Goal: Information Seeking & Learning: Learn about a topic

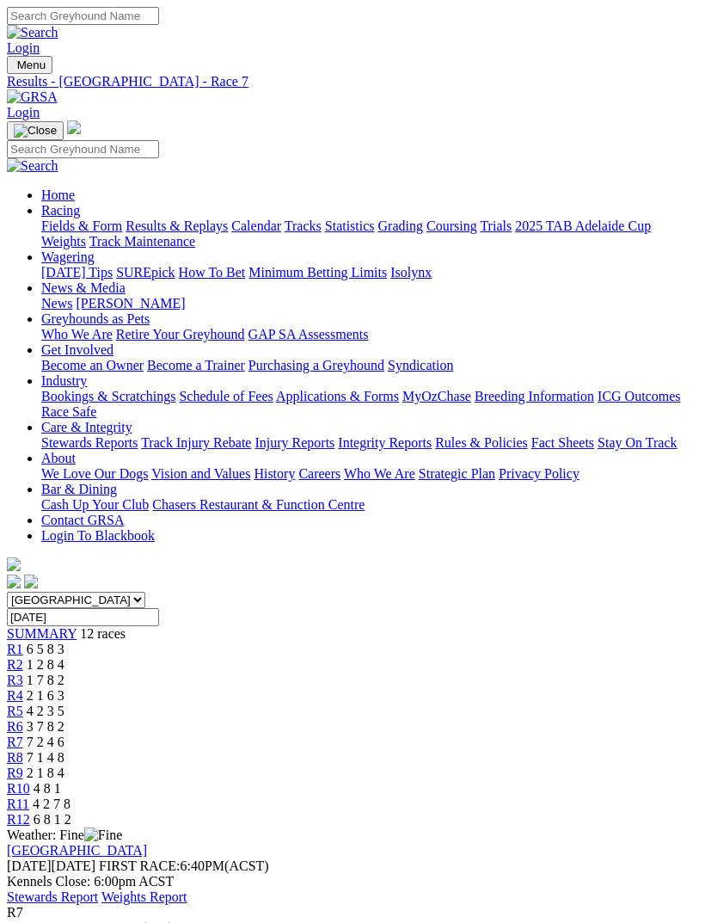
click at [14, 69] on img "Toggle navigation" at bounding box center [14, 69] width 0 height 0
click at [41, 120] on div "Home Racing Fields & Form Results & Replays Calendar Tracks Statistics Grading …" at bounding box center [352, 355] width 691 height 471
click at [34, 120] on div "Home Racing Fields & Form Results & Replays Calendar Tracks Statistics Grading …" at bounding box center [352, 355] width 691 height 471
click at [37, 120] on div "Home Racing Fields & Form Results & Replays Calendar Tracks Statistics Grading …" at bounding box center [352, 355] width 691 height 471
click at [157, 140] on input "Search" at bounding box center [83, 149] width 152 height 18
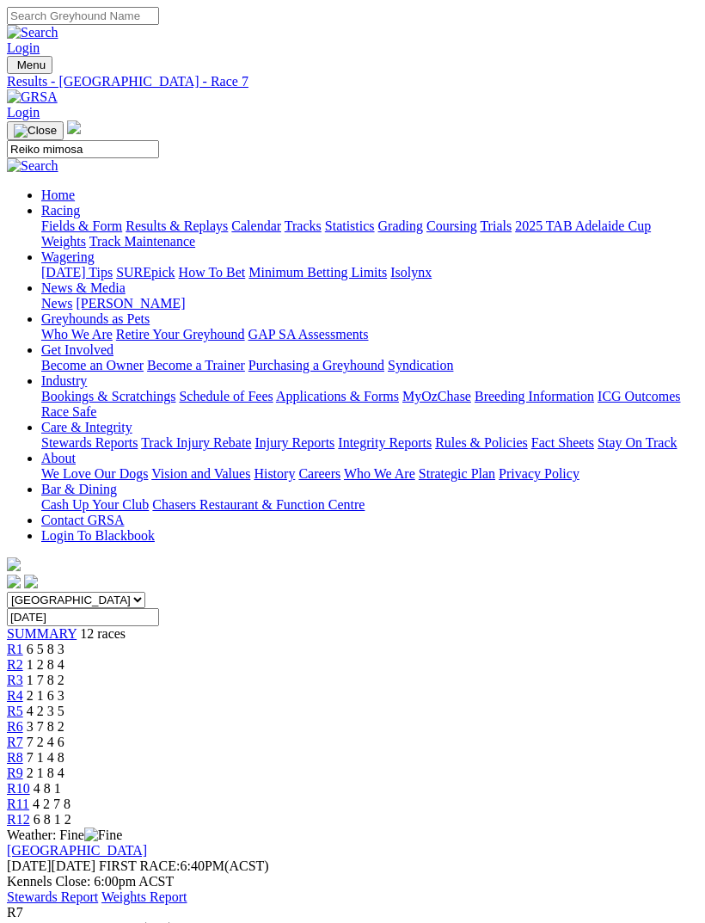
type input "Reiko mimosa"
click at [58, 158] on img at bounding box center [33, 165] width 52 height 15
click at [14, 69] on img "Toggle navigation" at bounding box center [14, 69] width 0 height 0
click at [122, 233] on link "Fields & Form" at bounding box center [81, 225] width 81 height 15
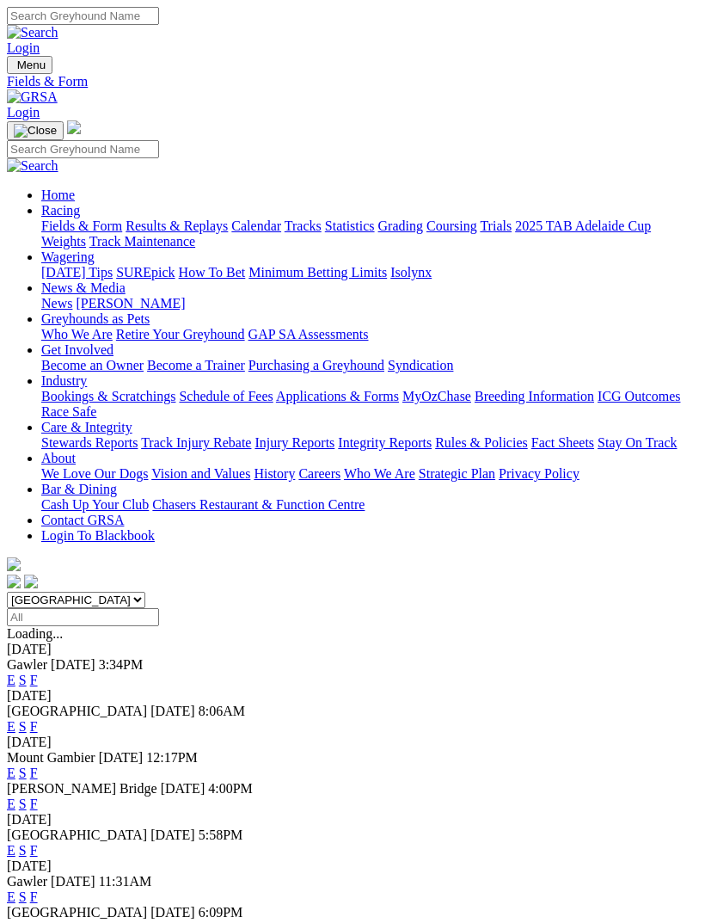
click at [38, 719] on link "F" at bounding box center [34, 726] width 8 height 15
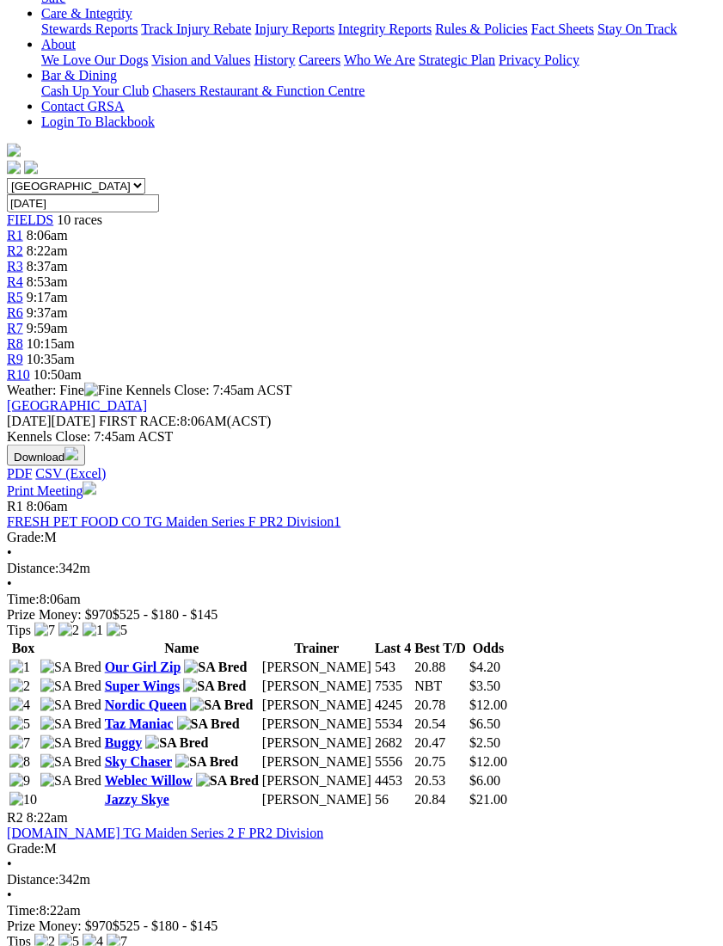
scroll to position [376, 0]
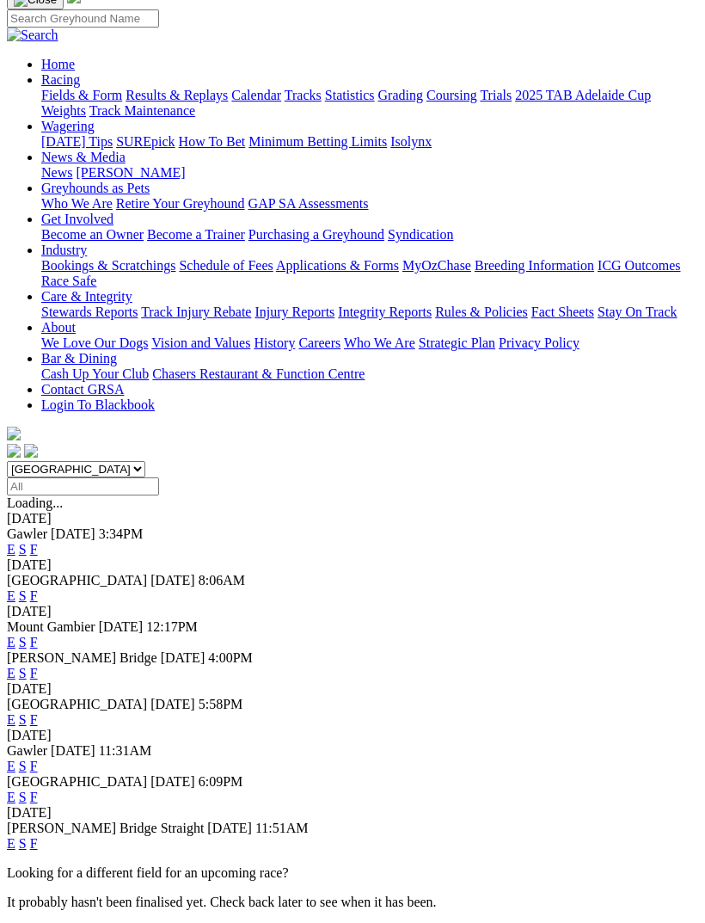
scroll to position [126, 0]
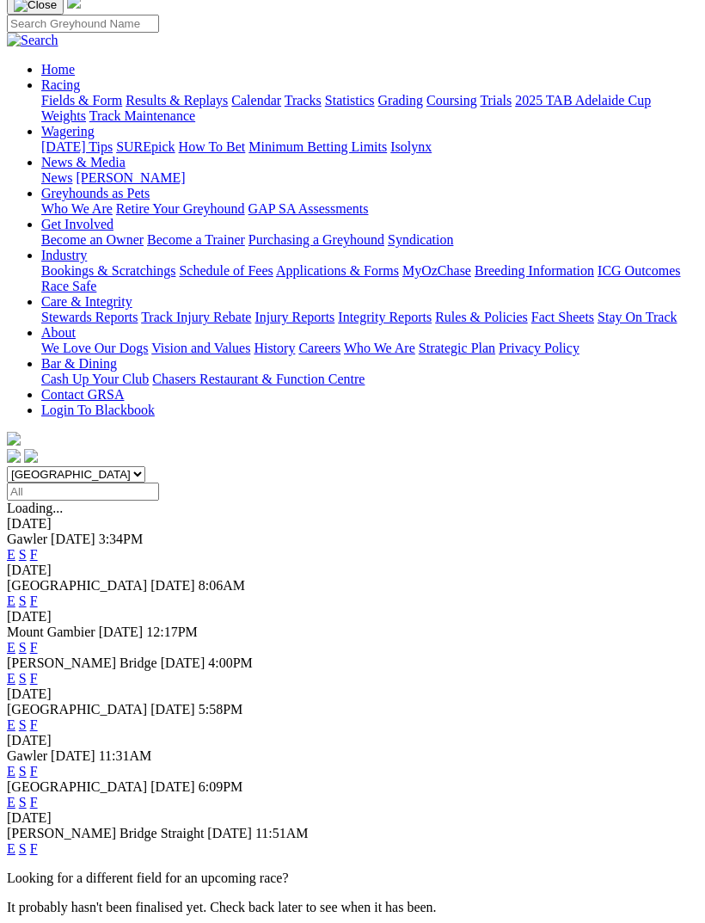
click at [38, 593] on link "F" at bounding box center [34, 600] width 8 height 15
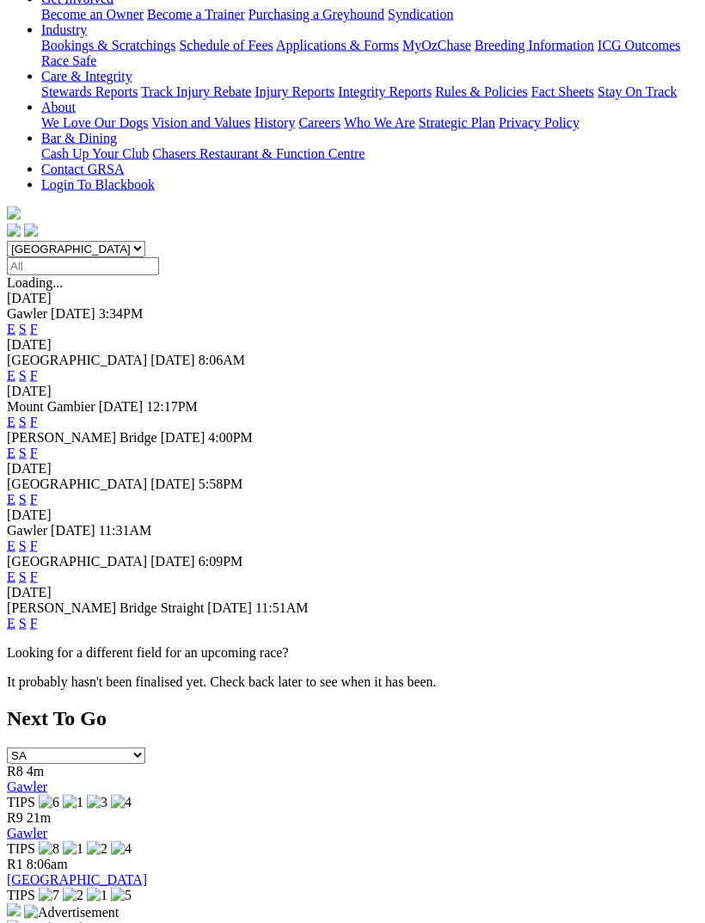
scroll to position [352, 0]
click at [38, 491] on link "F" at bounding box center [34, 498] width 8 height 15
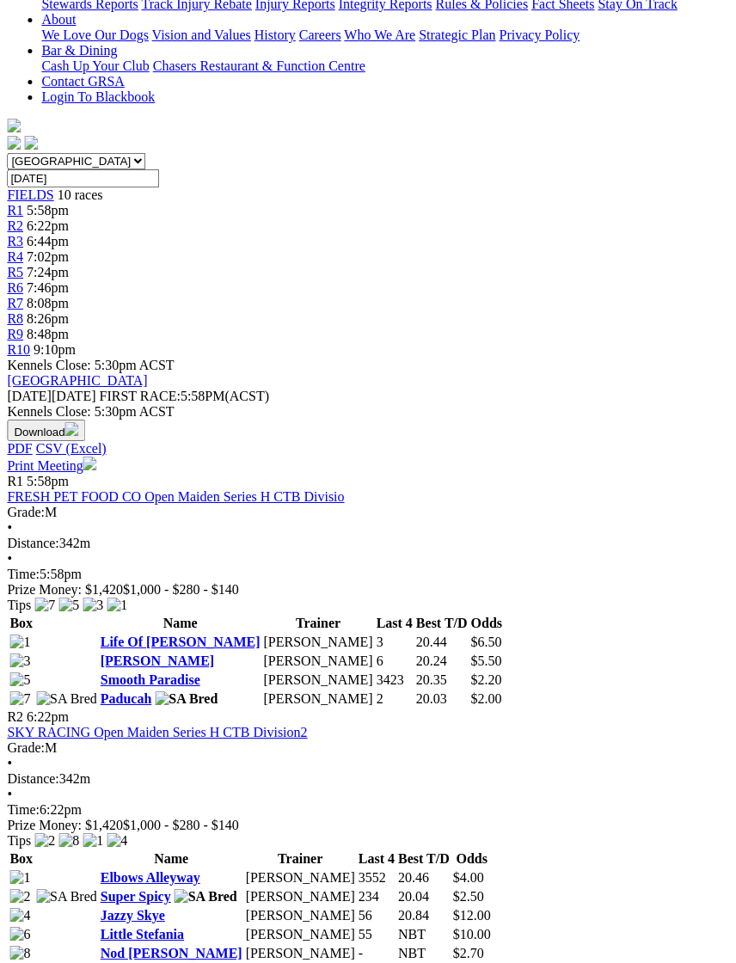
scroll to position [456, 8]
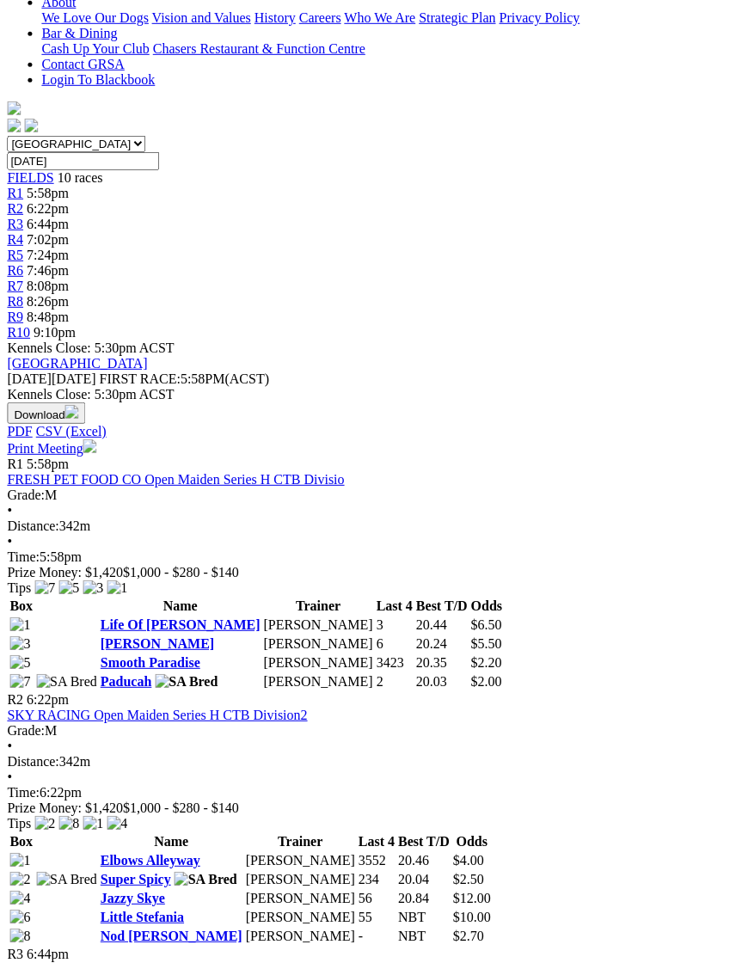
click at [225, 962] on link "THE DOGCAST STAKE CTB Division1" at bounding box center [122, 969] width 230 height 15
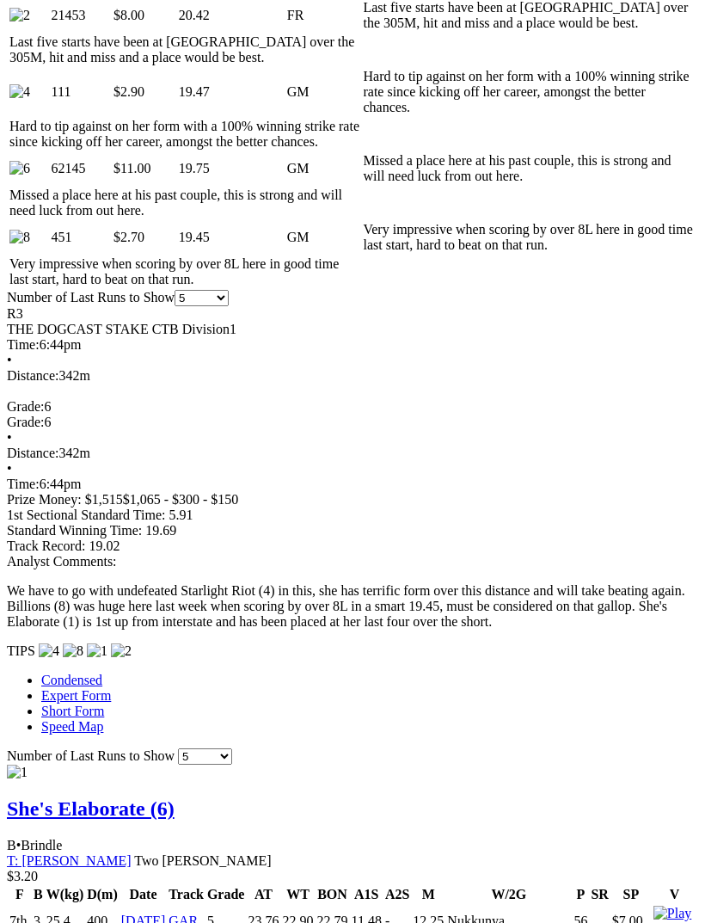
scroll to position [1071, 0]
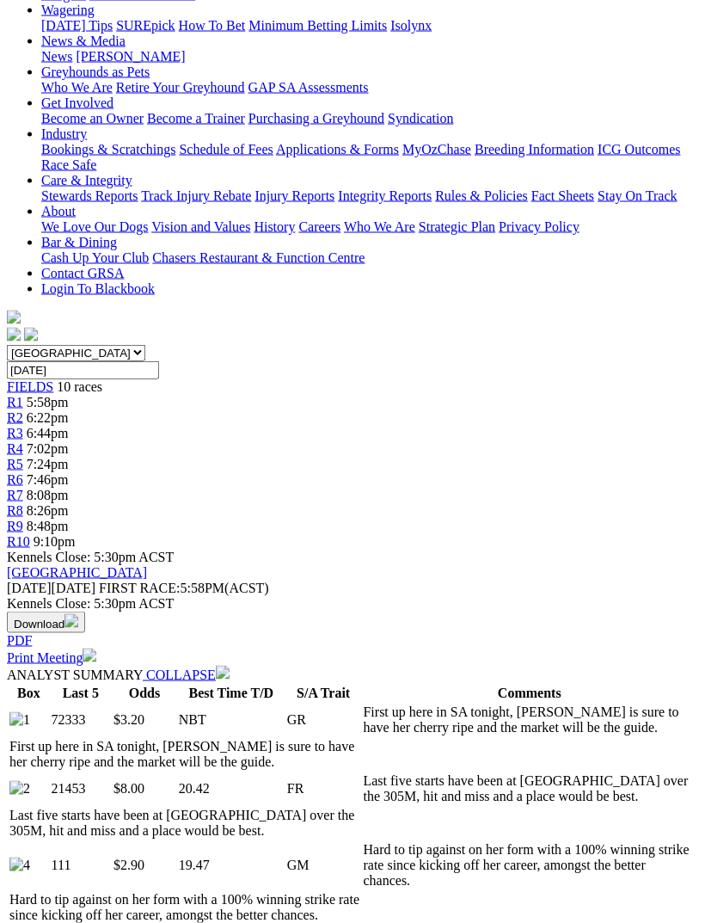
scroll to position [239, 0]
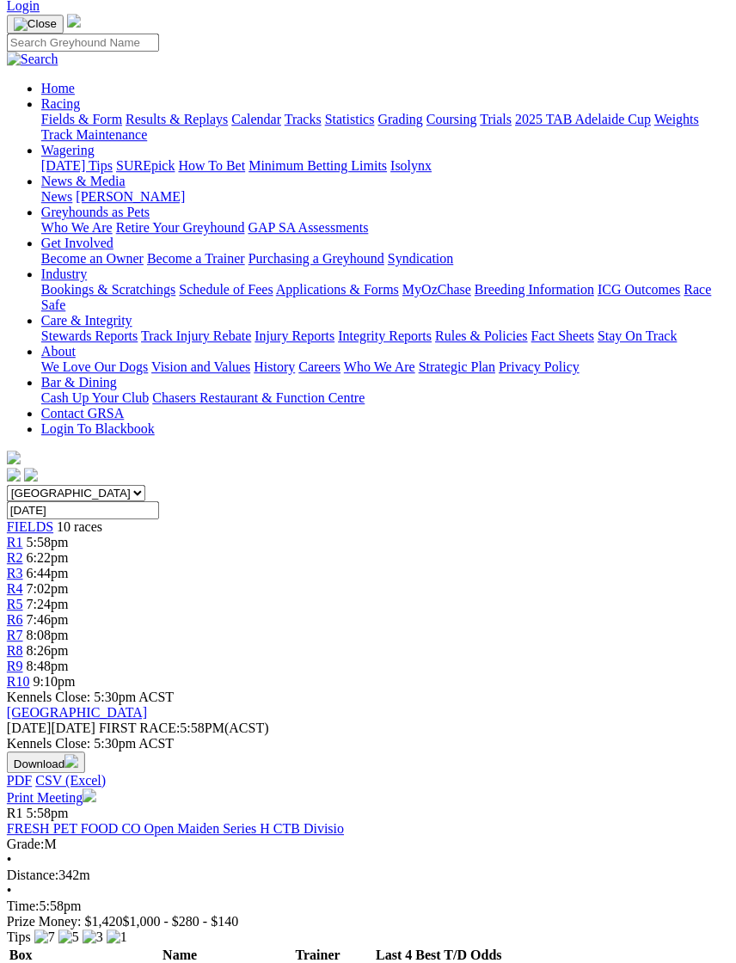
scroll to position [0, 7]
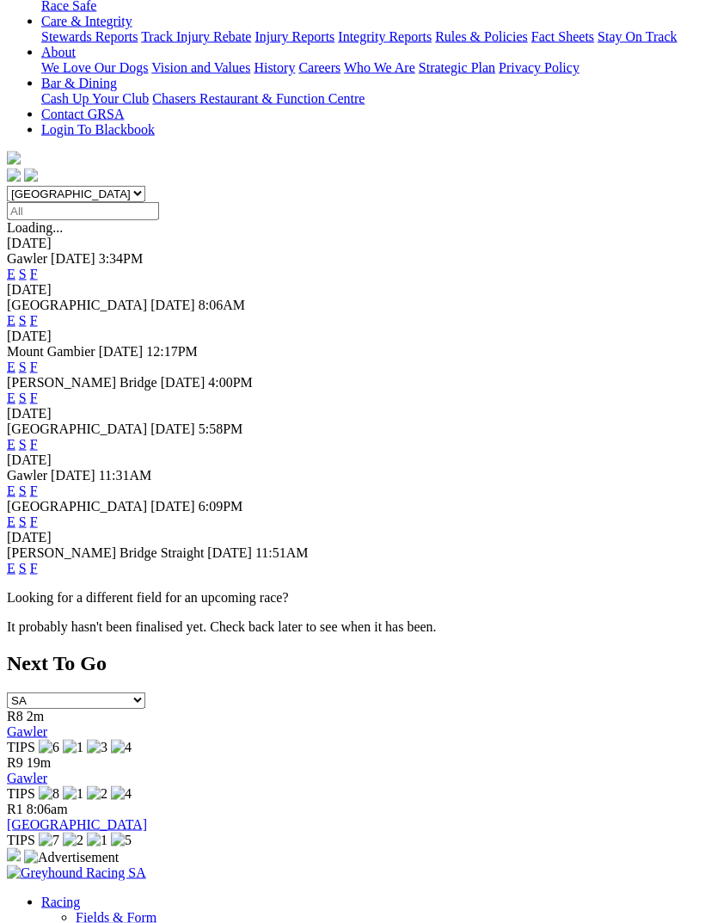
scroll to position [407, 0]
click at [38, 513] on link "F" at bounding box center [34, 520] width 8 height 15
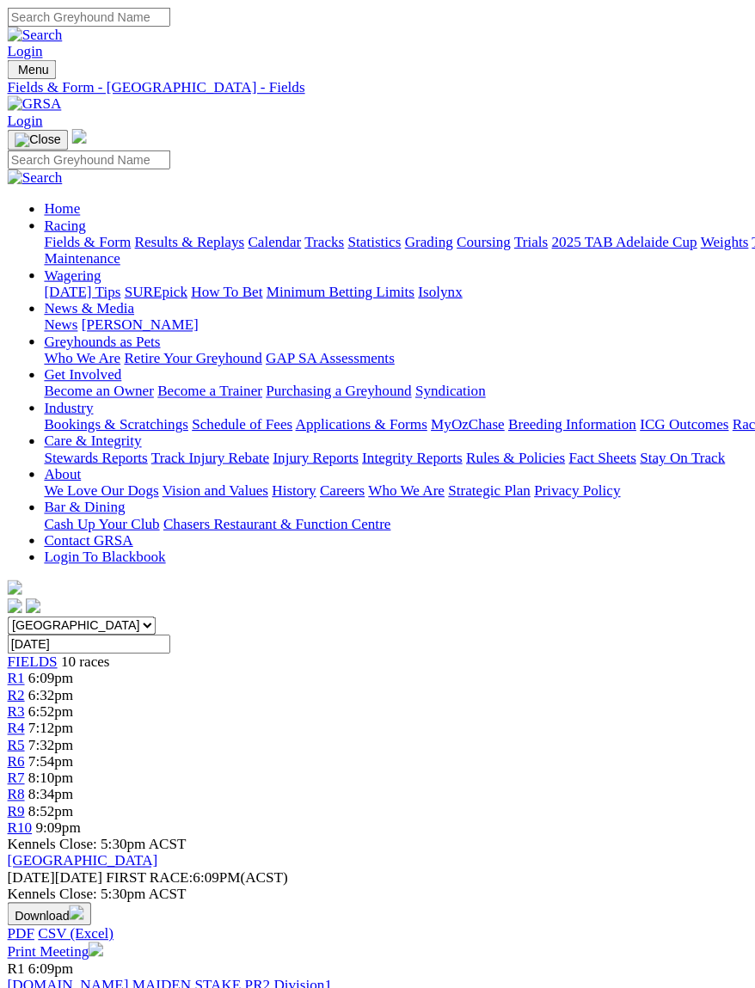
click at [14, 69] on img "Toggle navigation" at bounding box center [14, 69] width 0 height 0
click at [159, 140] on input "Search" at bounding box center [83, 149] width 152 height 18
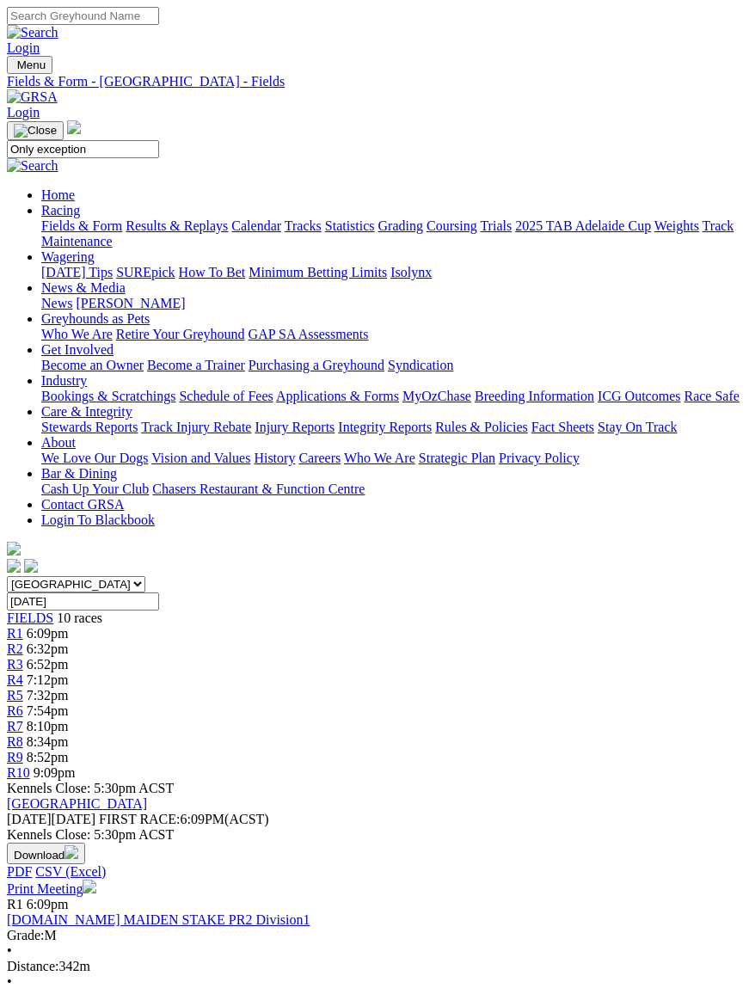
type input "Only exception"
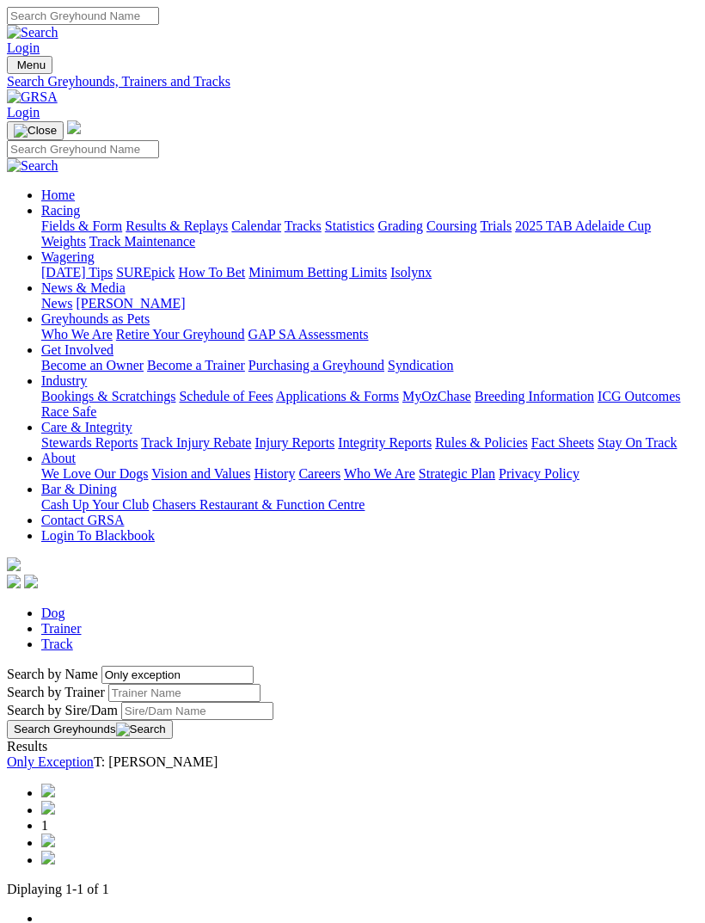
click at [94, 754] on link "Only Exception" at bounding box center [50, 761] width 87 height 15
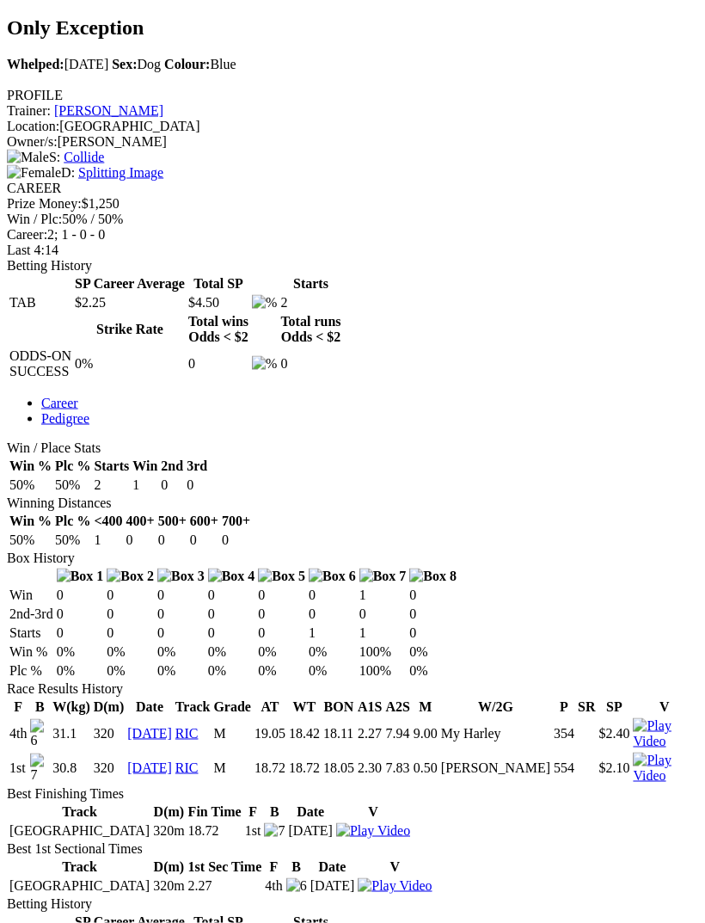
scroll to position [651, 0]
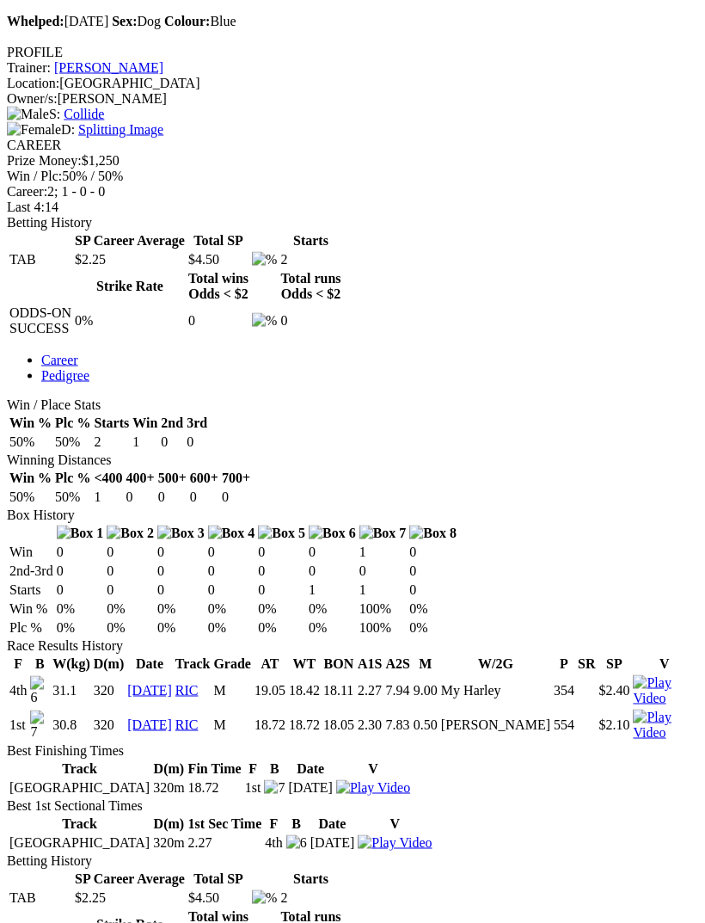
click at [691, 709] on img at bounding box center [664, 724] width 63 height 31
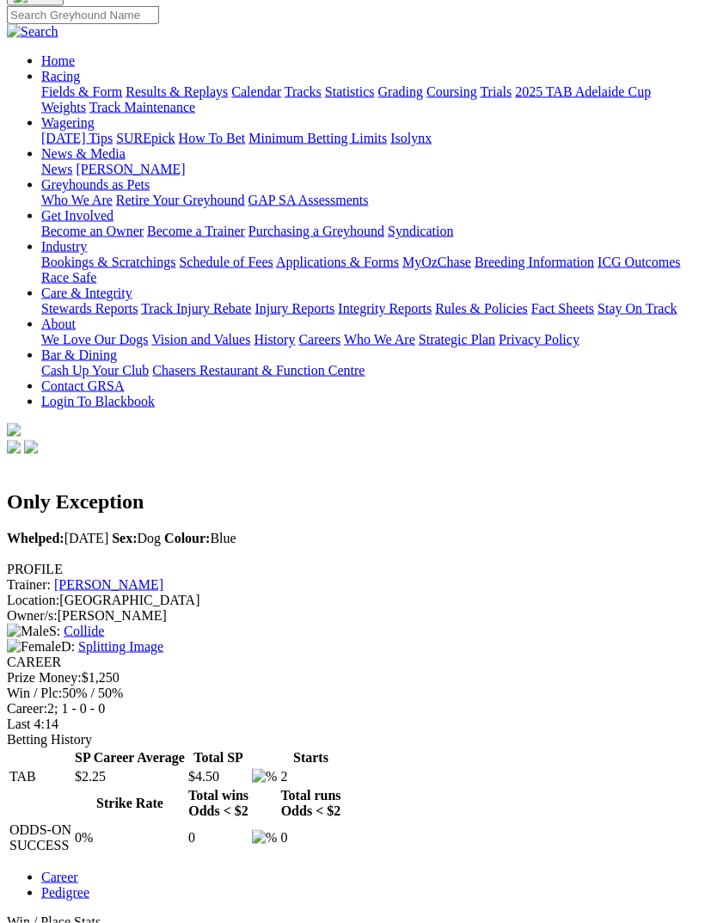
scroll to position [135, 0]
click at [163, 638] on link "Splitting Image" at bounding box center [120, 645] width 85 height 15
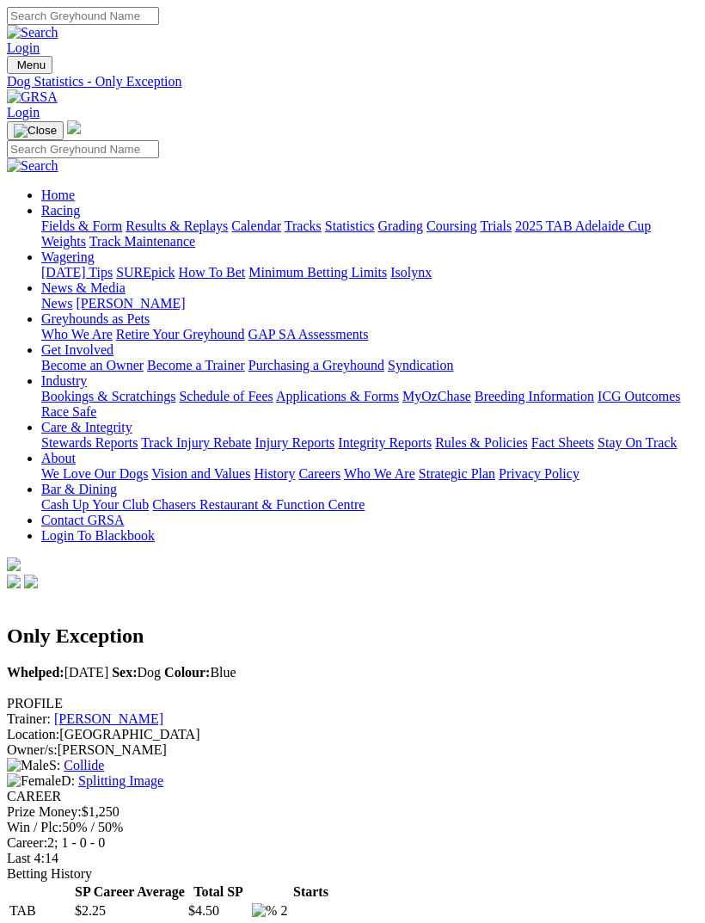
scroll to position [136, 0]
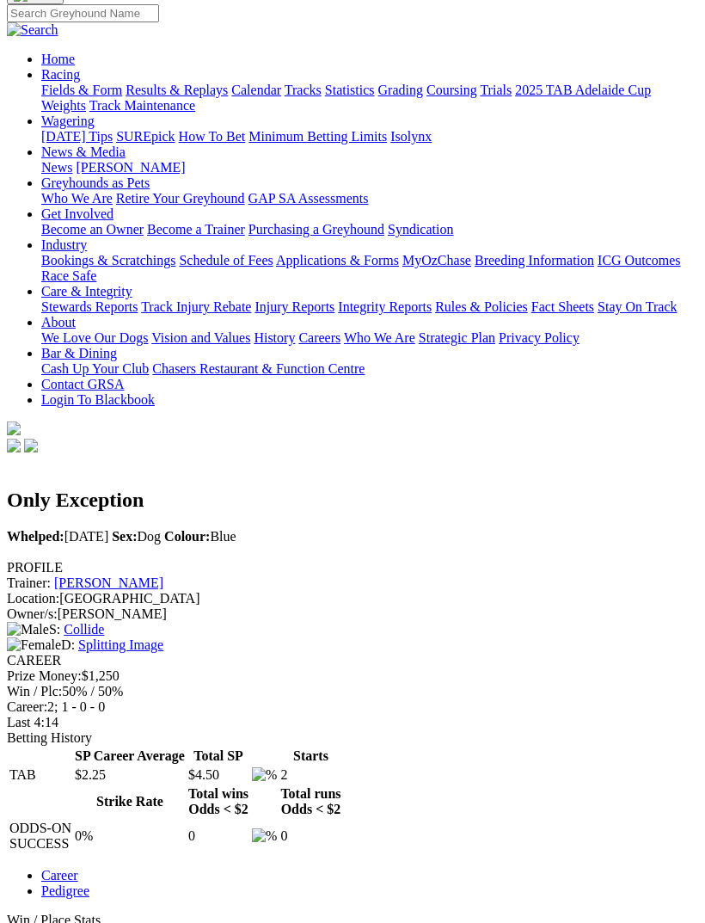
click at [66, 622] on link "Collide" at bounding box center [84, 629] width 40 height 15
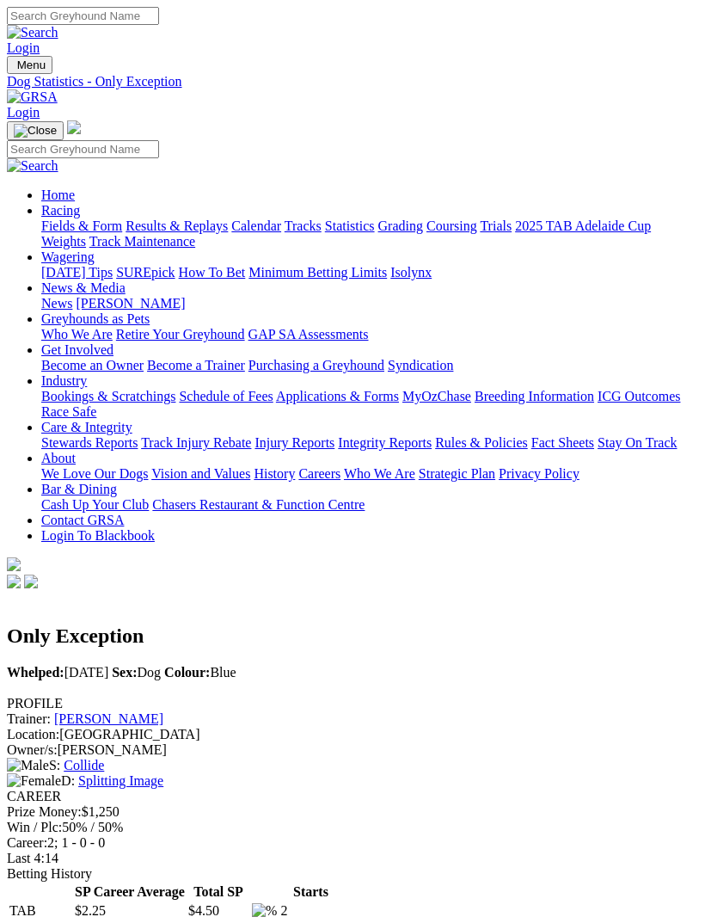
scroll to position [136, 0]
